Goal: Entertainment & Leisure: Consume media (video, audio)

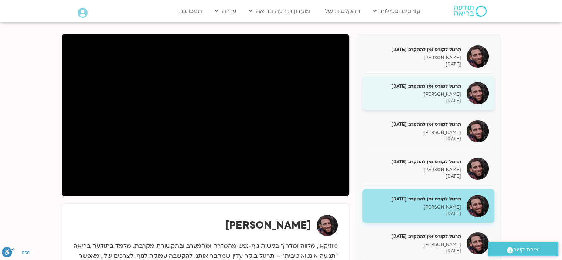
scroll to position [83, 0]
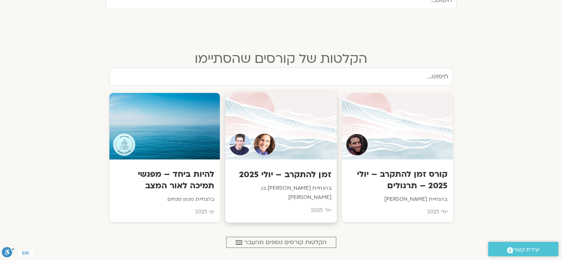
scroll to position [285, 0]
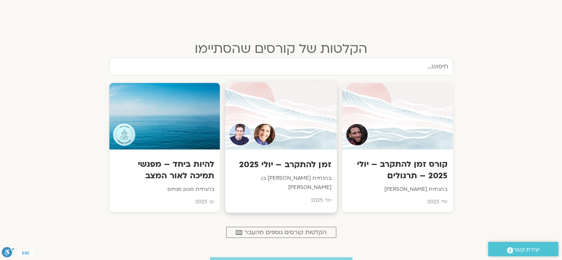
click at [303, 129] on div at bounding box center [281, 115] width 112 height 67
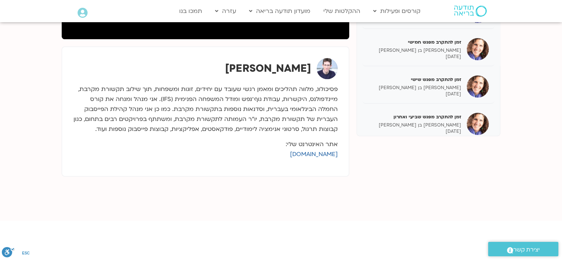
scroll to position [241, 0]
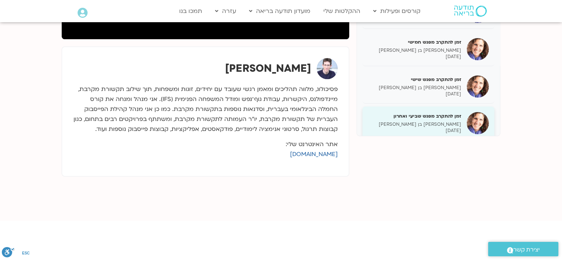
click at [431, 120] on div "זמן להתקרב מפגש שביעי ואחרון [PERSON_NAME] בן [PERSON_NAME] [DATE]" at bounding box center [414, 123] width 93 height 21
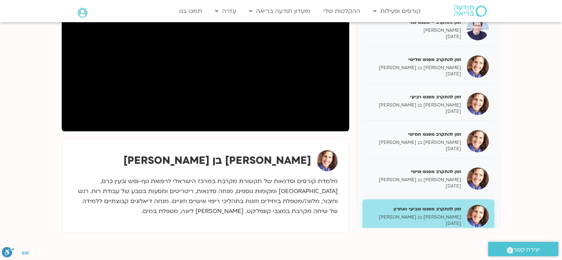
scroll to position [150, 0]
